Goal: Communication & Community: Ask a question

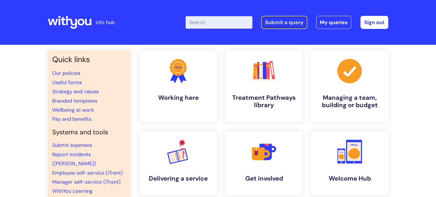
click at [293, 26] on link "Submit a query" at bounding box center [284, 22] width 46 height 13
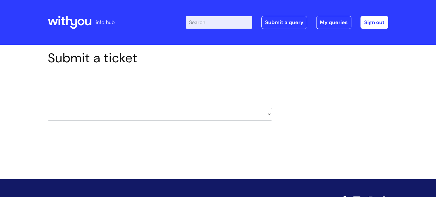
click at [133, 115] on select "HR / People IT and Support Clinical Drug Alerts Finance Accounts Data Support T…" at bounding box center [160, 114] width 224 height 13
select select "it_and_support"
click at [48, 108] on select "HR / People IT and Support Clinical Drug Alerts Finance Accounts Data Support T…" at bounding box center [160, 114] width 224 height 13
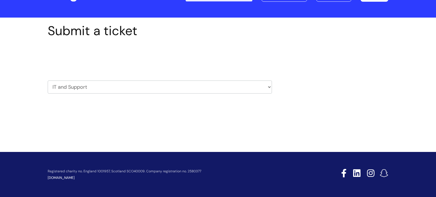
scroll to position [27, 0]
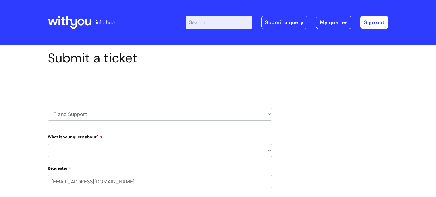
select select "80004286557"
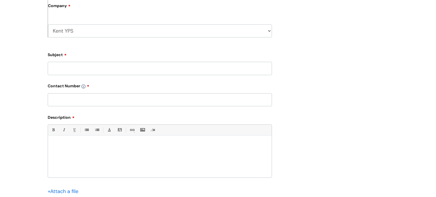
scroll to position [118, 0]
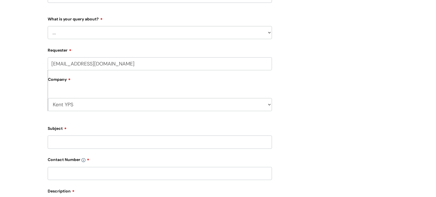
click at [92, 35] on select "... Mobile Phone Reset & MFA Accounts, Starters and Leavers IT Hardware issue I…" at bounding box center [160, 32] width 224 height 13
click at [48, 26] on select "... Mobile Phone Reset & MFA Accounts, Starters and Leavers IT Hardware issue I…" at bounding box center [160, 32] width 224 height 13
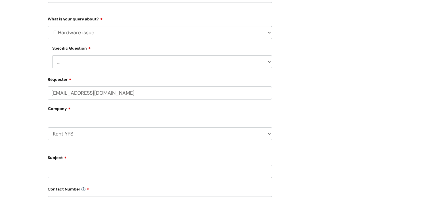
click at [93, 61] on select "... I need a new or replacement ... I’m waiting for new or replacement hardware…" at bounding box center [162, 61] width 220 height 13
click at [148, 145] on div "[EMAIL_ADDRESS][DOMAIN_NAME] Company Kent YPS WithYou Current Staff" at bounding box center [160, 117] width 224 height 60
click at [100, 35] on select "... Mobile Phone Reset & MFA Accounts, Starters and Leavers IT Hardware issue I…" at bounding box center [160, 32] width 224 height 13
select select "Something Else"
click at [48, 26] on select "... Mobile Phone Reset & MFA Accounts, Starters and Leavers IT Hardware issue I…" at bounding box center [160, 32] width 224 height 13
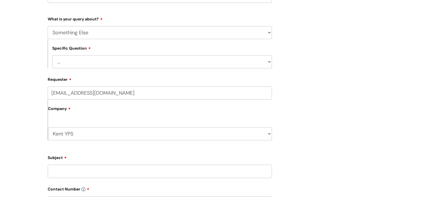
click at [98, 63] on select "... My problem is not listed" at bounding box center [162, 61] width 220 height 13
select select "My problem is not listed"
click at [52, 55] on select "... My problem is not listed" at bounding box center [162, 61] width 220 height 13
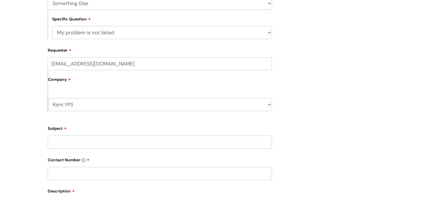
scroll to position [179, 0]
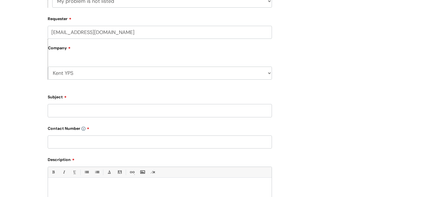
click at [94, 106] on input "Subject" at bounding box center [160, 110] width 224 height 13
type input "iPad google device policy reset"
type input "0"
type input "07800 911416"
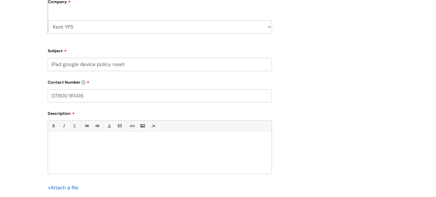
scroll to position [225, 0]
click at [81, 149] on div at bounding box center [160, 153] width 224 height 39
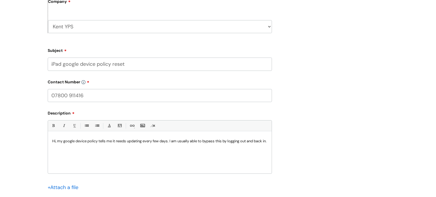
click at [61, 142] on p "Hi, my google device policy tells me it needs updating every few days. I am usu…" at bounding box center [159, 141] width 215 height 5
click at [108, 144] on p "Hi, on my iPad, google device policy tells me it needs updating every few days.…" at bounding box center [159, 144] width 215 height 10
click at [102, 147] on p "Hi, on my iPad, google device policy tells me it needs updating every few days.…" at bounding box center [159, 144] width 215 height 10
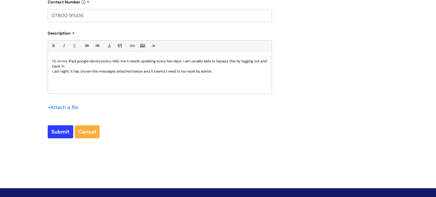
scroll to position [299, 0]
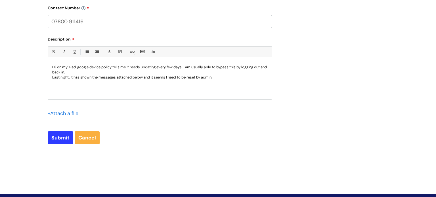
click at [67, 113] on input "file" at bounding box center [62, 113] width 28 height 7
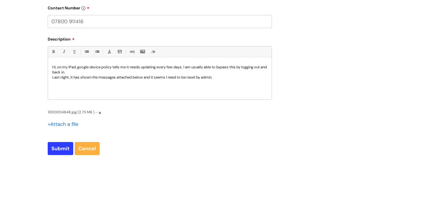
click at [62, 125] on input "file" at bounding box center [62, 123] width 28 height 7
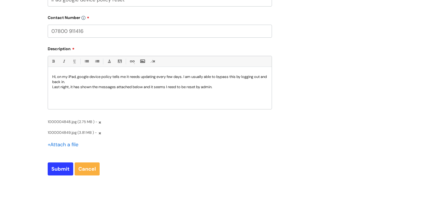
scroll to position [284, 0]
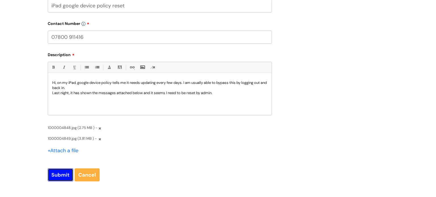
click at [60, 174] on input "Submit" at bounding box center [61, 175] width 26 height 13
type input "Please Wait..."
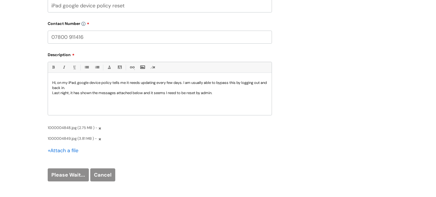
click at [247, 108] on div "Hi, on my iPad, google device policy tells me it needs updating every few days.…" at bounding box center [160, 95] width 224 height 39
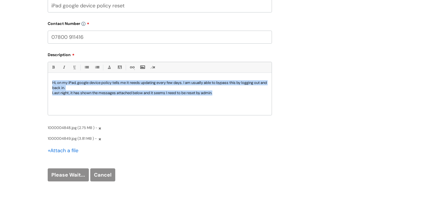
copy div "Hi, on my iPad, google device policy tells me it needs updating every few days.…"
click at [242, 110] on div "Hi, on my iPad, google device policy tells me it needs updating every few days.…" at bounding box center [160, 95] width 224 height 39
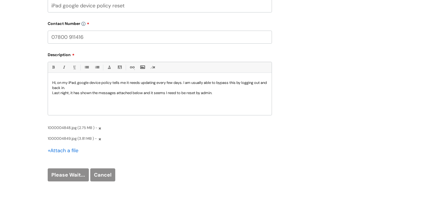
click at [246, 166] on form "Type Of Request ... Accounts (Finance) Alerts! (For clinical team) Data Protect…" at bounding box center [160, 14] width 224 height 333
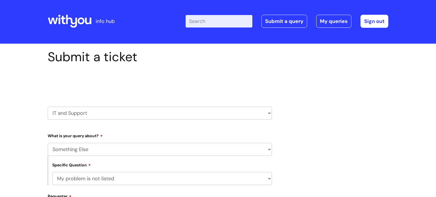
scroll to position [0, 0]
